Goal: Task Accomplishment & Management: Manage account settings

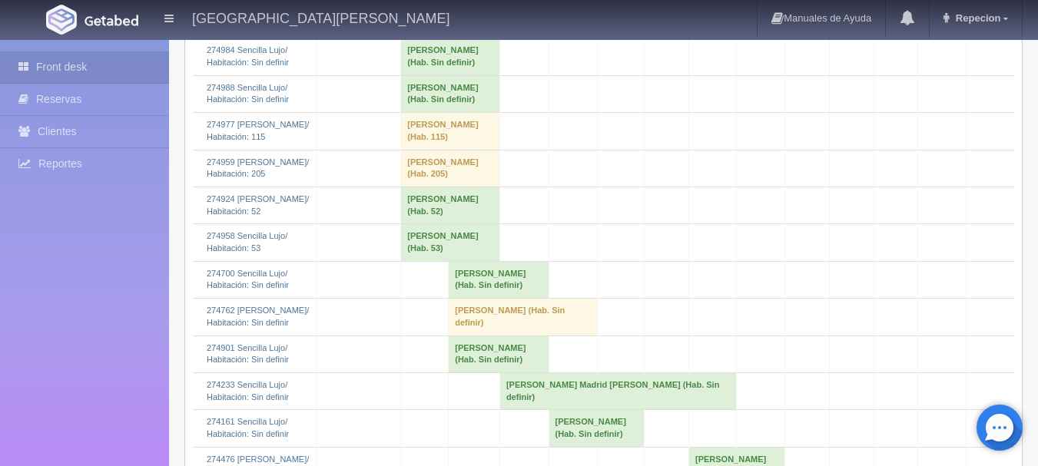
scroll to position [1613, 0]
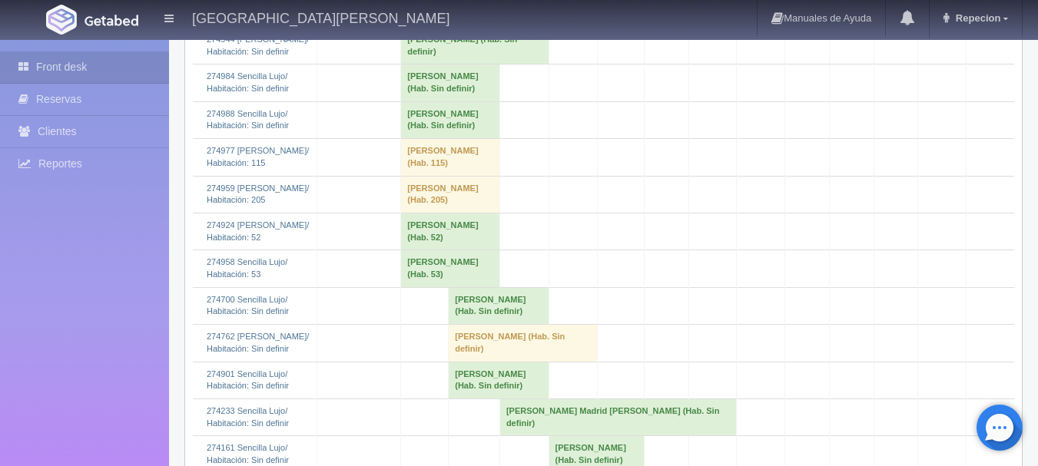
click at [417, 138] on td "Luisalberto Gonzalezvillalpando (Hab. Sin definir)" at bounding box center [450, 119] width 99 height 37
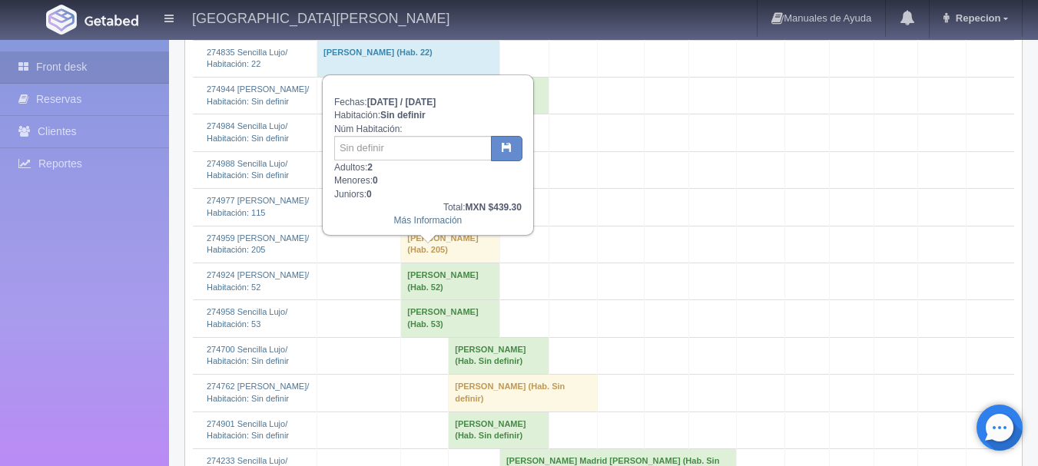
scroll to position [1536, 0]
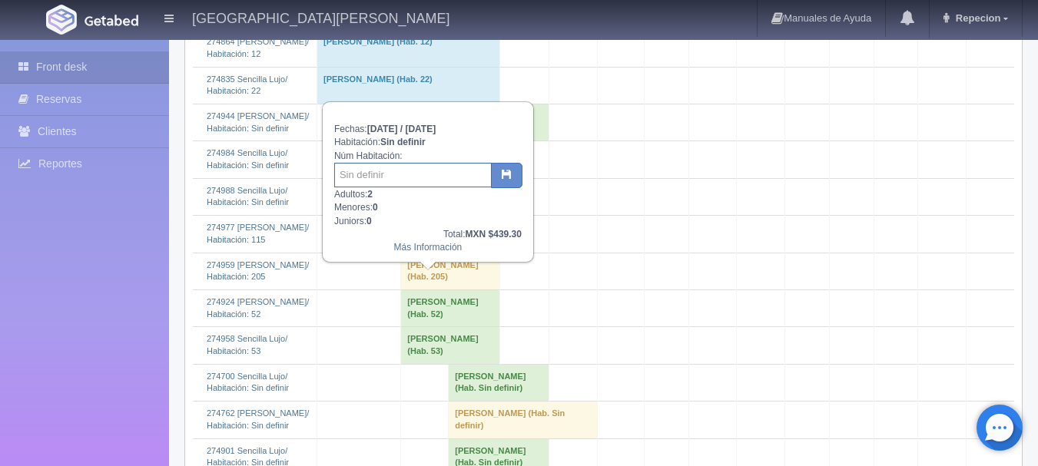
click at [390, 174] on input "text" at bounding box center [412, 175] width 157 height 25
type input "121"
click at [509, 167] on button "button" at bounding box center [506, 176] width 31 height 26
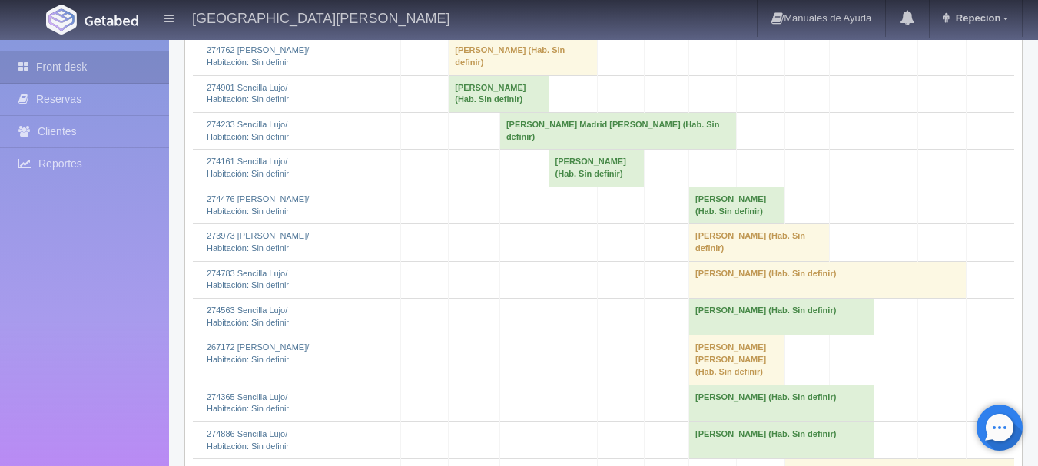
scroll to position [1920, 0]
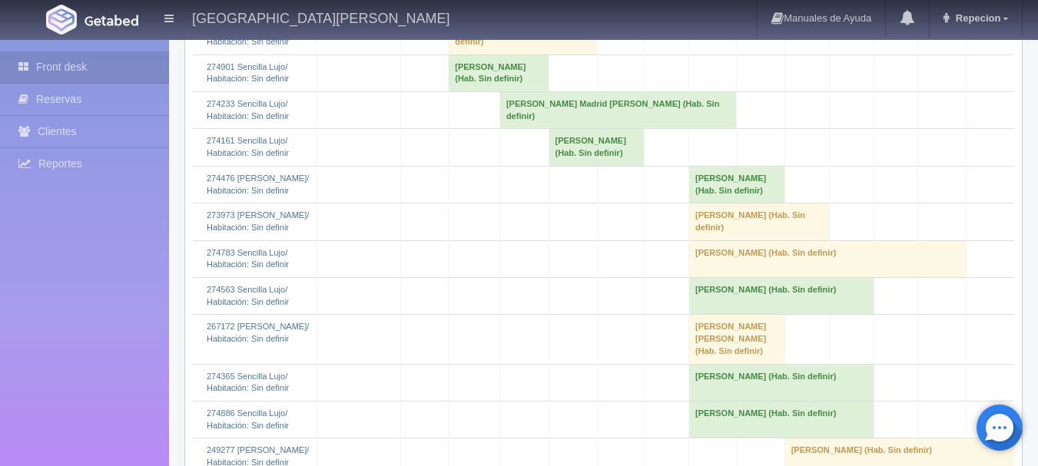
click at [455, 55] on td "[PERSON_NAME] (Hab. Sin definir)" at bounding box center [523, 36] width 149 height 37
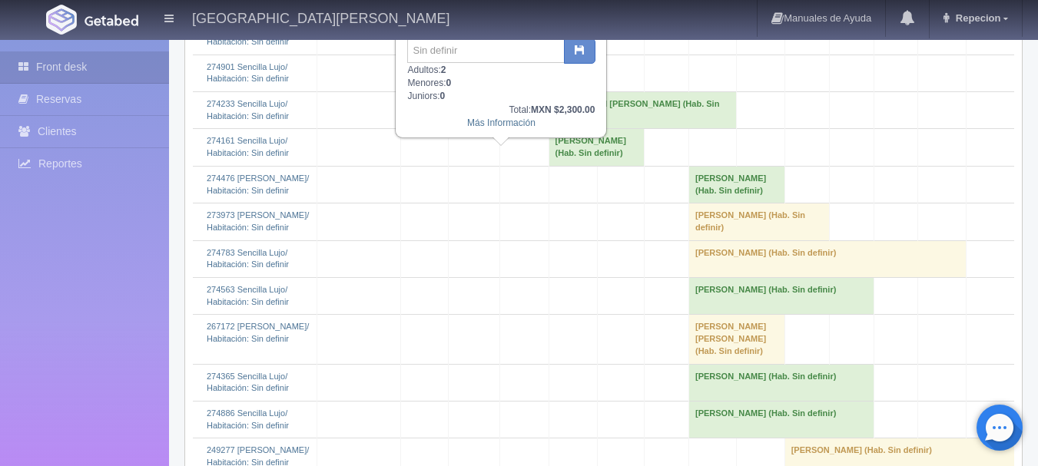
click at [455, 55] on td "[PERSON_NAME] (Hab. Sin definir)" at bounding box center [523, 36] width 149 height 37
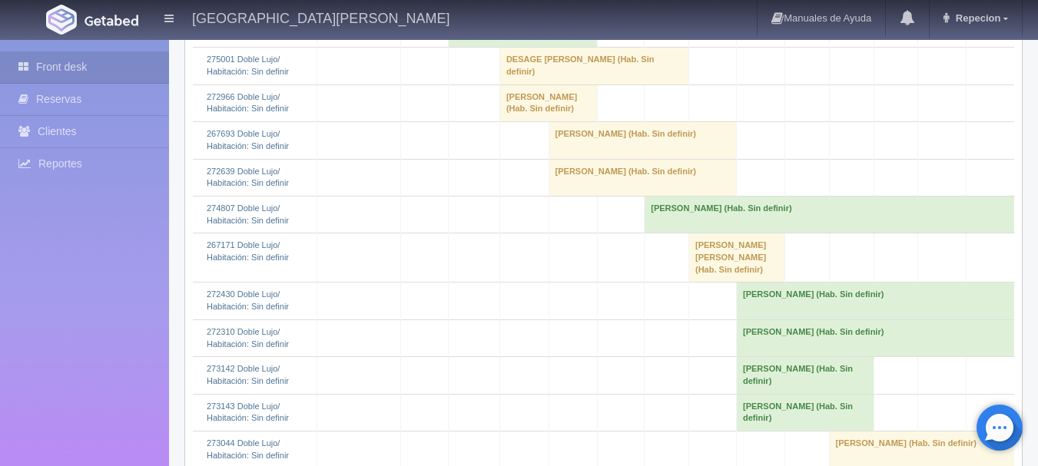
scroll to position [691, 0]
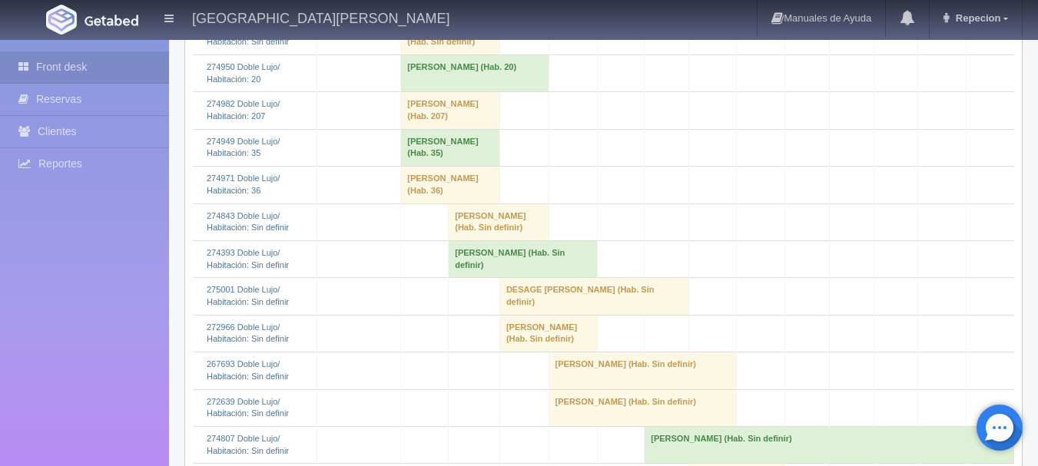
click at [462, 277] on td "Ana Maria Solorio (Hab. Sin definir)" at bounding box center [523, 258] width 149 height 37
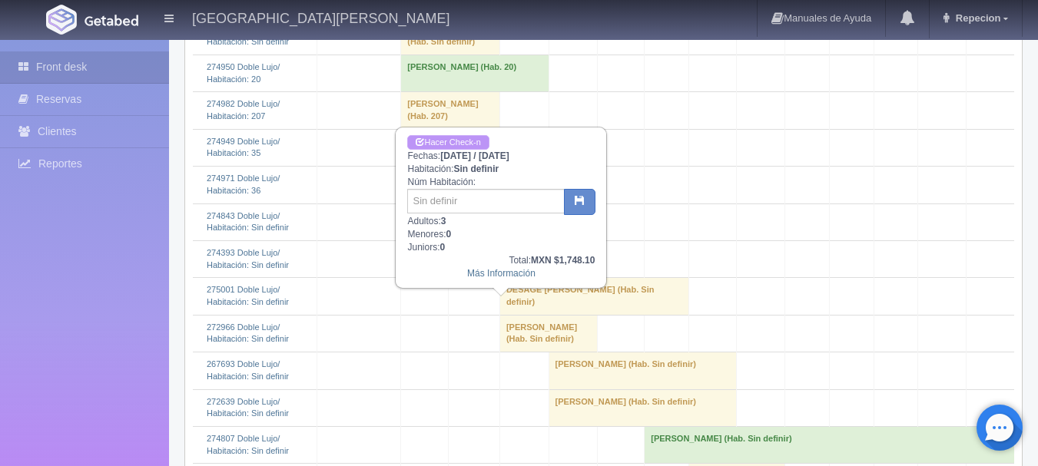
click at [434, 138] on link "Hacer Check-n" at bounding box center [447, 142] width 81 height 15
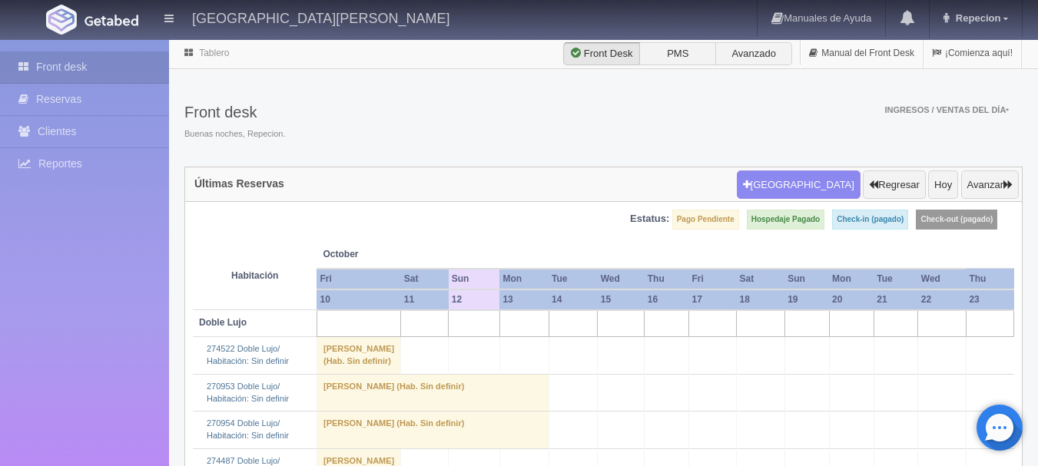
scroll to position [691, 0]
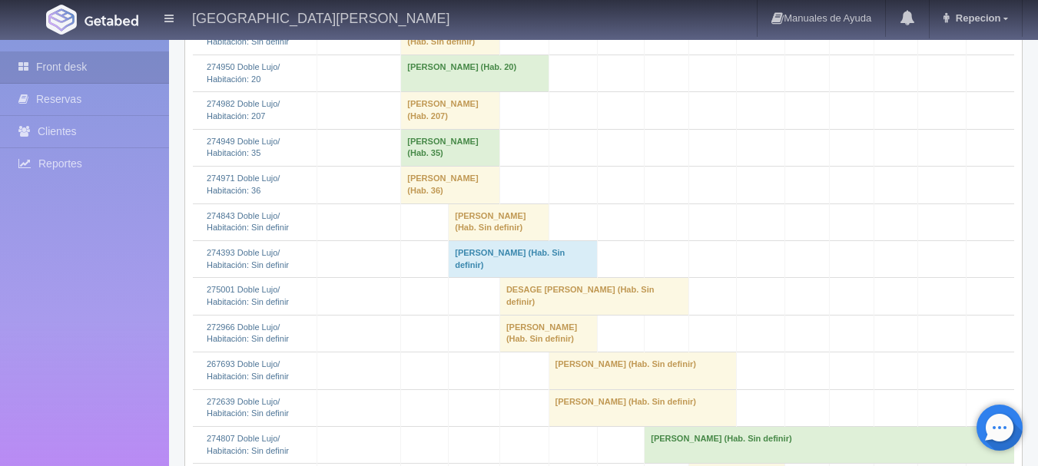
click at [475, 277] on td "Ana Maria Solorio (Hab. Sin definir)" at bounding box center [523, 258] width 149 height 37
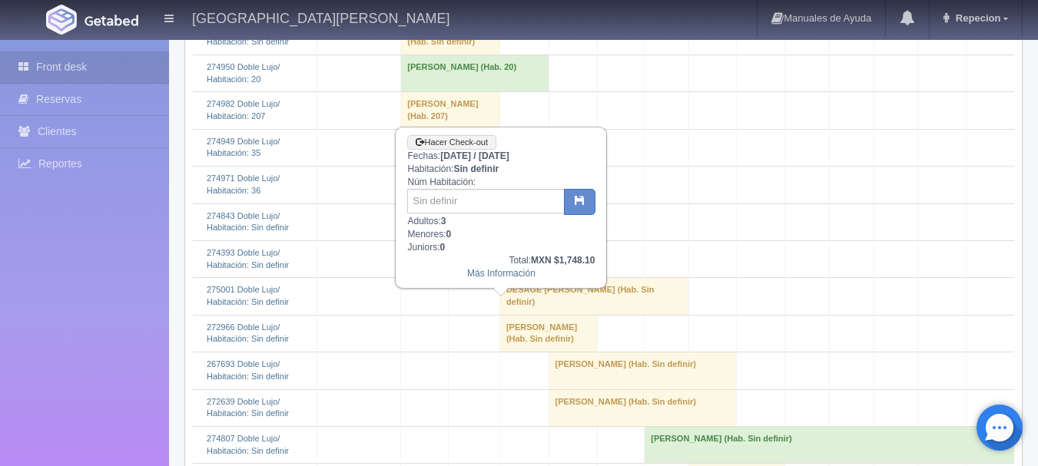
click at [445, 187] on div "Hacer Check-out Fechas: 2025-10-12 / 2025-10-14 Habitación: Sin definir Núm Hab…" at bounding box center [500, 207] width 209 height 159
click at [445, 195] on input "text" at bounding box center [485, 201] width 157 height 25
type input "50"
click at [572, 206] on button "button" at bounding box center [579, 202] width 31 height 26
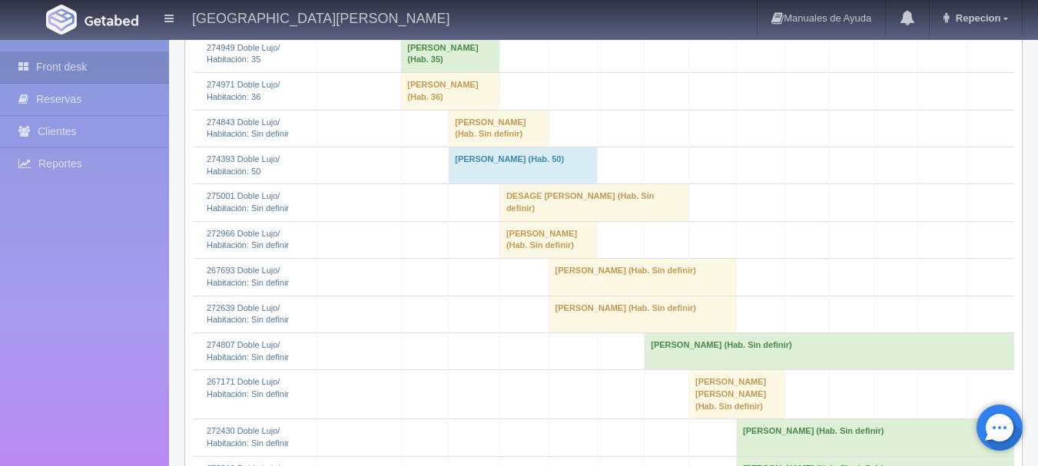
scroll to position [768, 0]
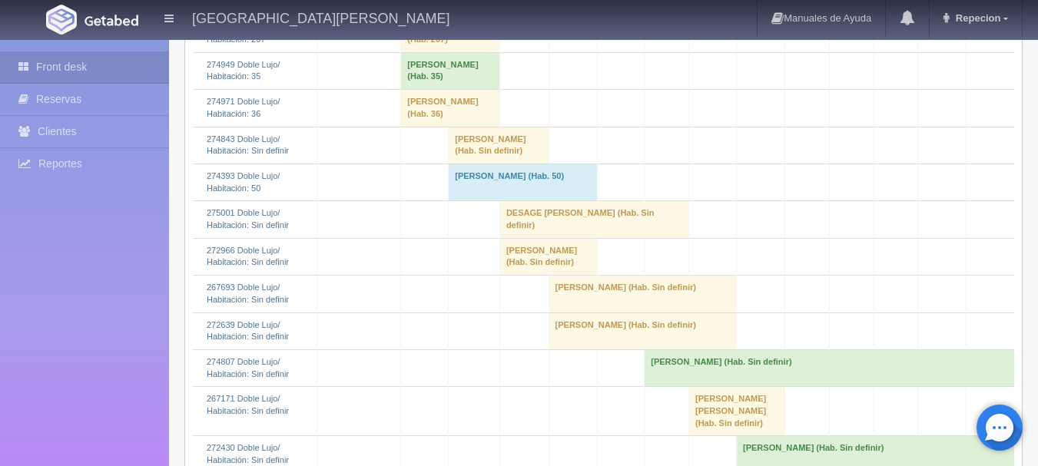
click at [454, 164] on td "[PERSON_NAME] (Hab. Sin definir)" at bounding box center [499, 145] width 100 height 37
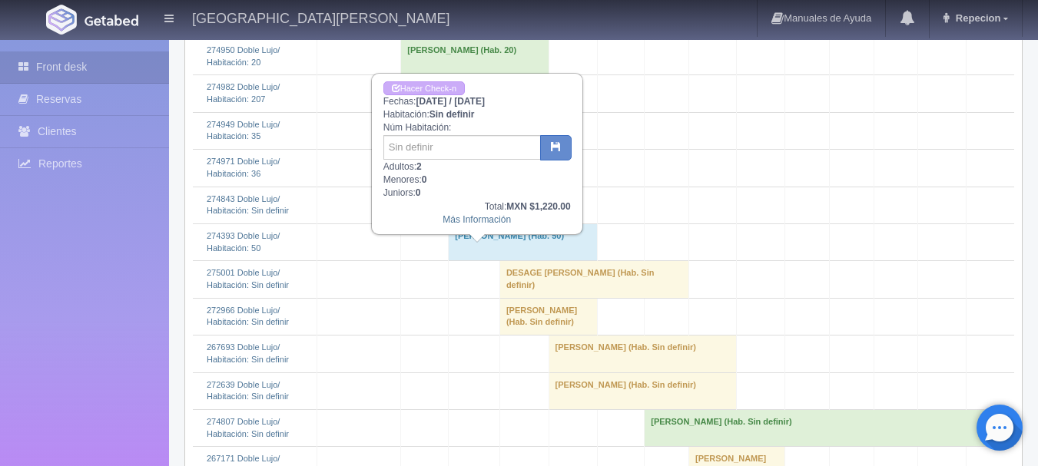
scroll to position [615, 0]
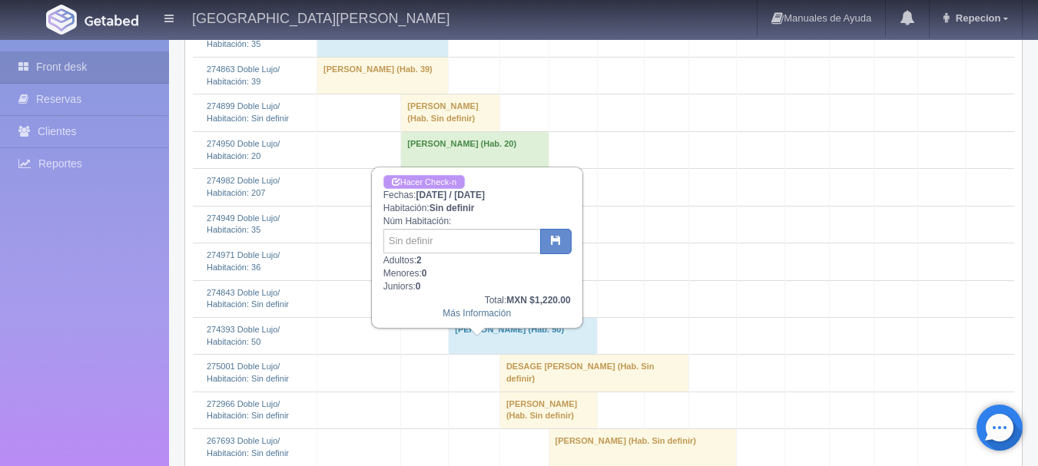
click at [450, 181] on link "Hacer Check-n" at bounding box center [423, 182] width 81 height 15
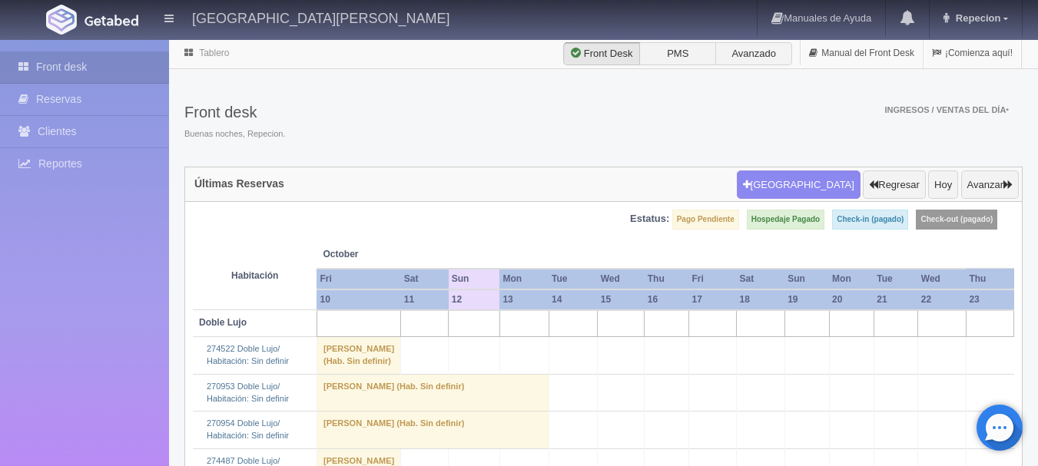
scroll to position [615, 0]
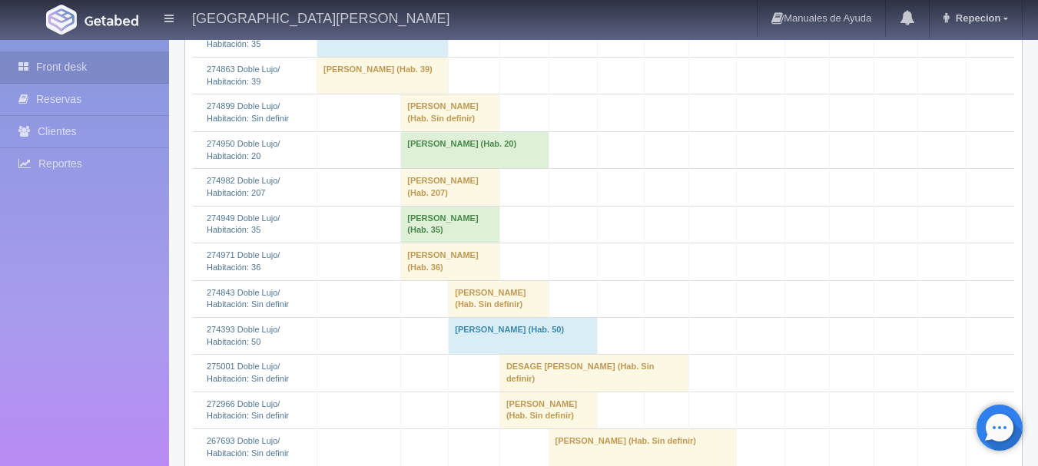
click at [449, 317] on td "silvia ferman (Hab. Sin definir)" at bounding box center [499, 298] width 100 height 37
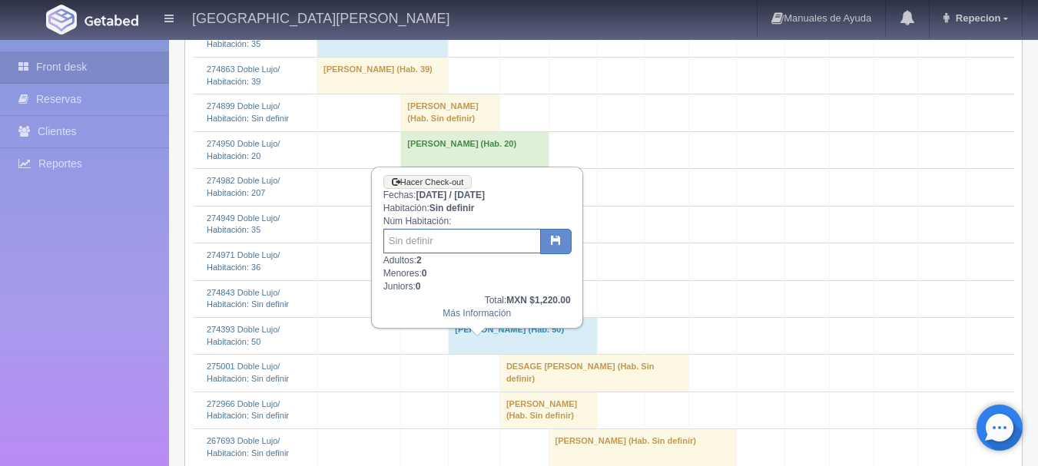
click at [458, 249] on input "text" at bounding box center [461, 241] width 157 height 25
type input "7"
click at [556, 243] on icon "button" at bounding box center [556, 240] width 10 height 10
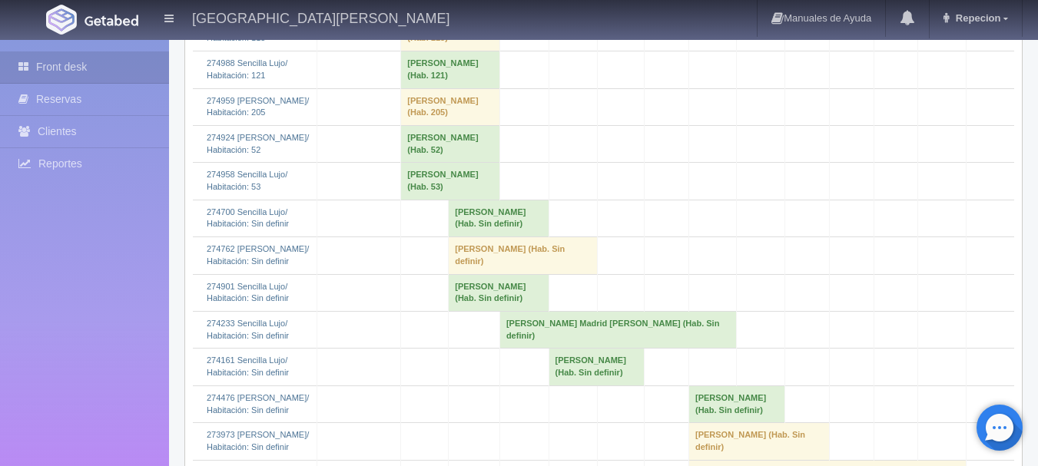
scroll to position [1767, 0]
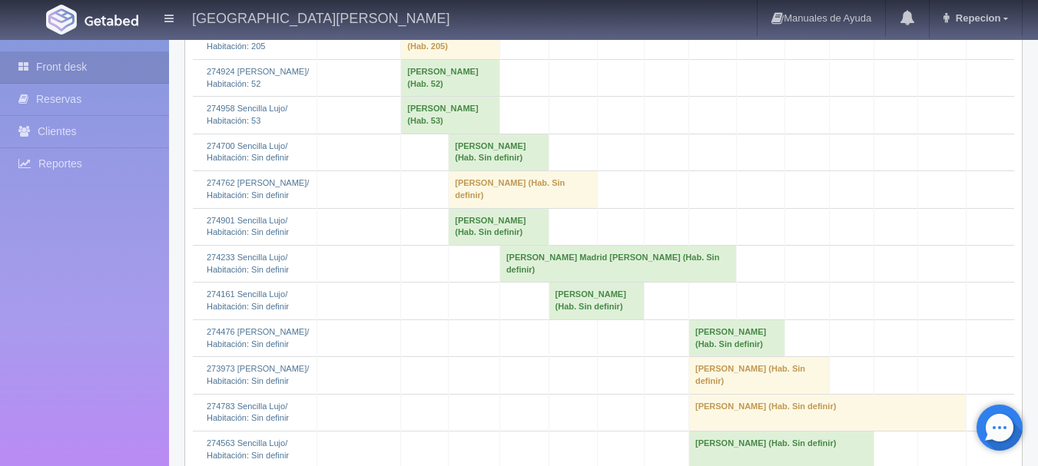
click at [454, 208] on td "erick moreno (Hab. Sin definir)" at bounding box center [523, 189] width 149 height 37
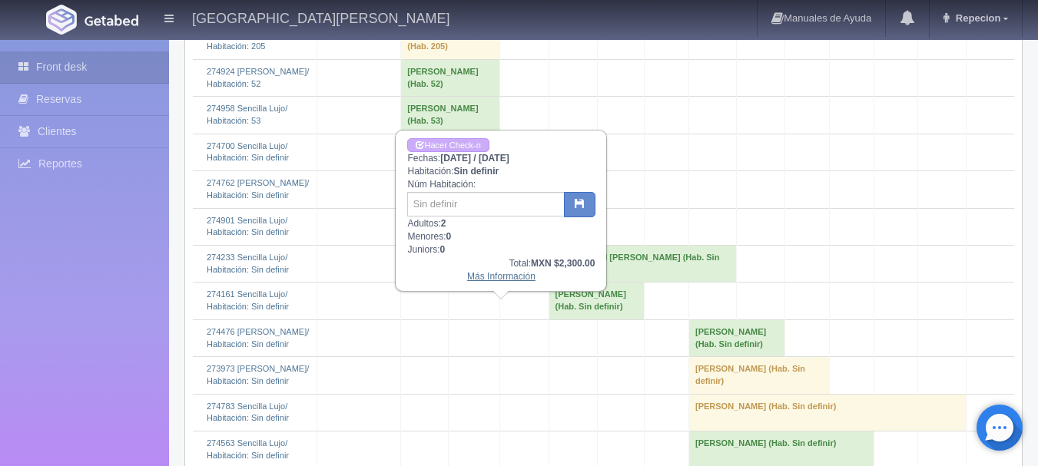
click at [494, 277] on link "Más Información" at bounding box center [501, 276] width 68 height 11
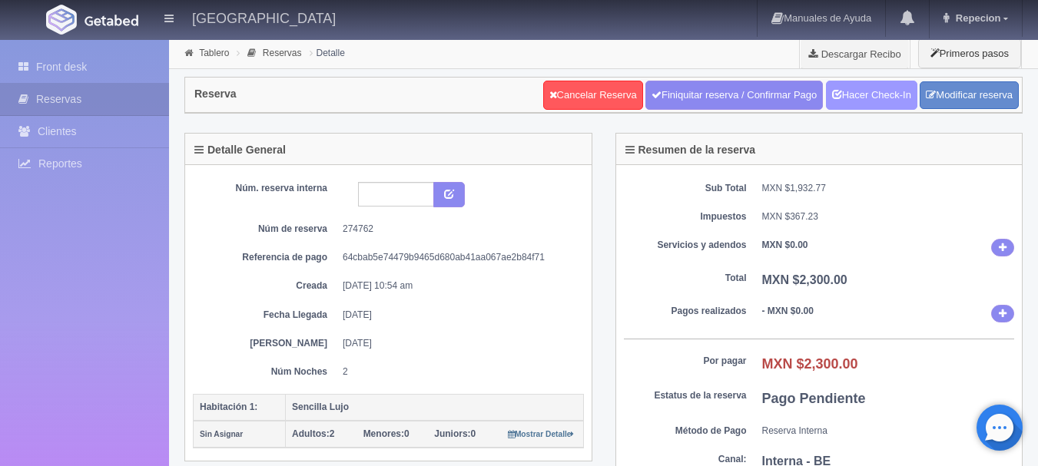
click at [850, 88] on link "Hacer Check-In" at bounding box center [871, 95] width 91 height 29
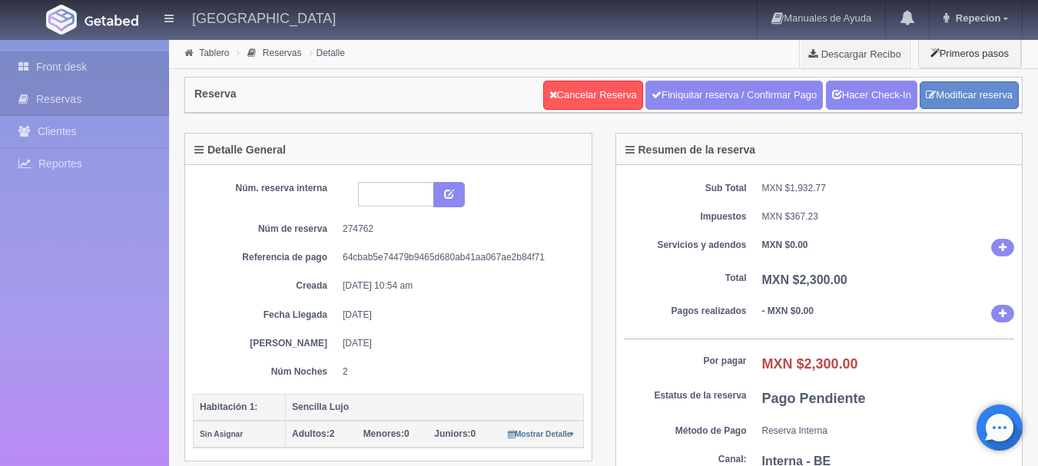
click at [70, 68] on link "Front desk" at bounding box center [84, 66] width 169 height 31
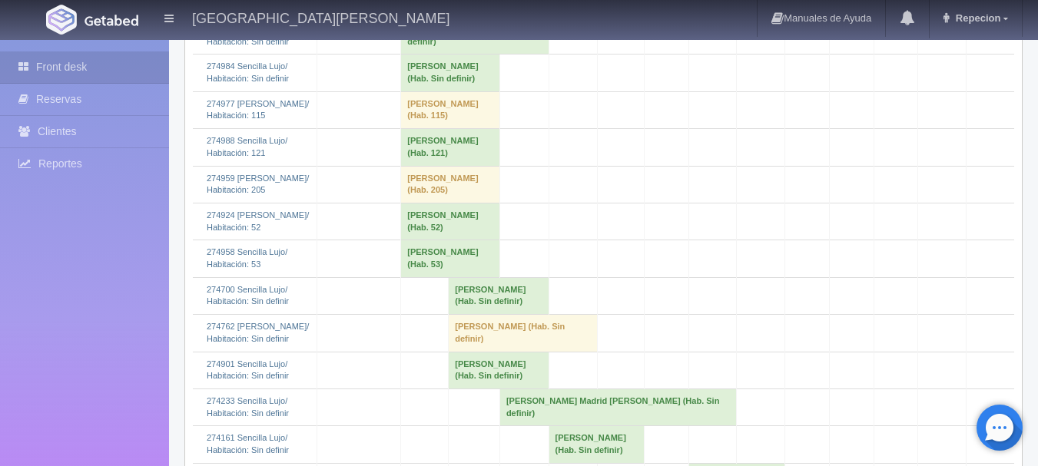
scroll to position [1767, 0]
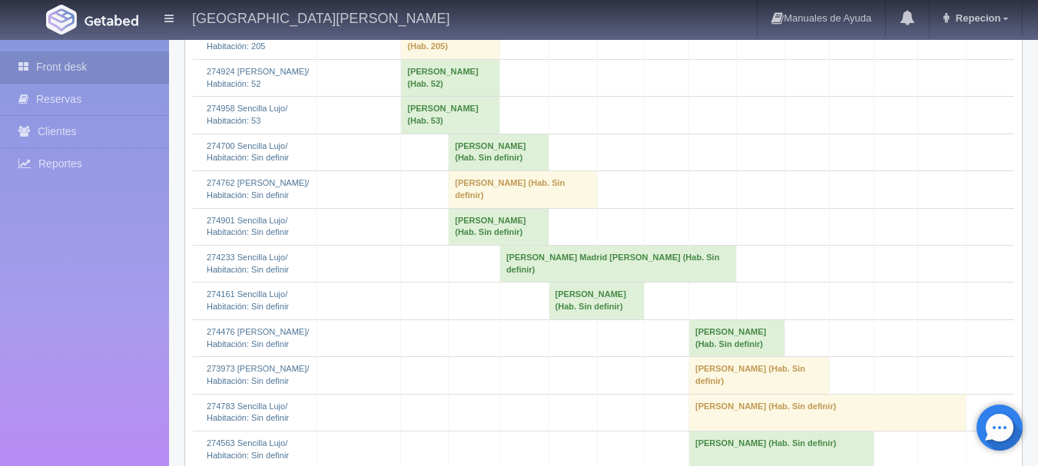
click at [453, 208] on td "erick moreno (Hab. Sin definir)" at bounding box center [523, 189] width 149 height 37
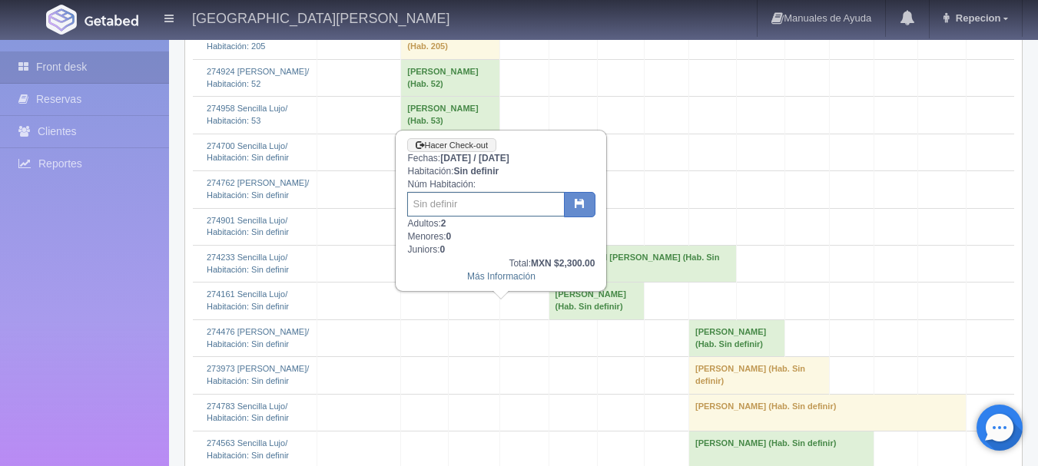
click at [452, 198] on input "text" at bounding box center [485, 204] width 157 height 25
type input "204"
click at [579, 204] on icon "button" at bounding box center [580, 203] width 10 height 10
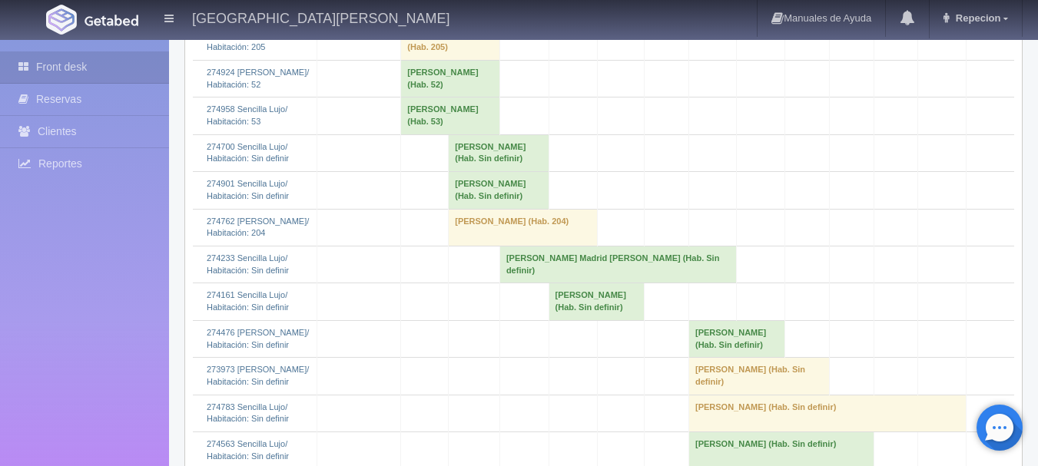
scroll to position [1767, 0]
